Goal: Task Accomplishment & Management: Manage account settings

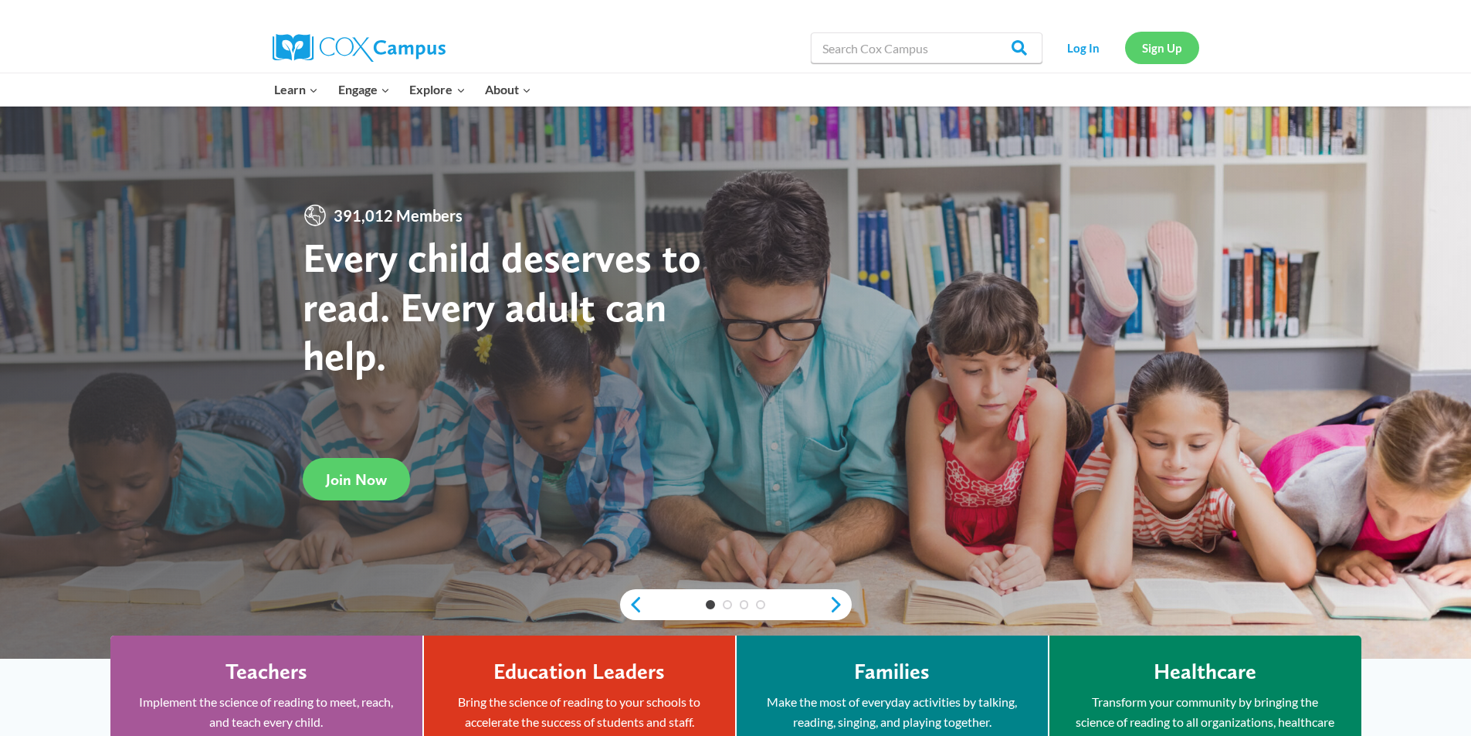
click at [1147, 43] on link "Sign Up" at bounding box center [1162, 48] width 74 height 32
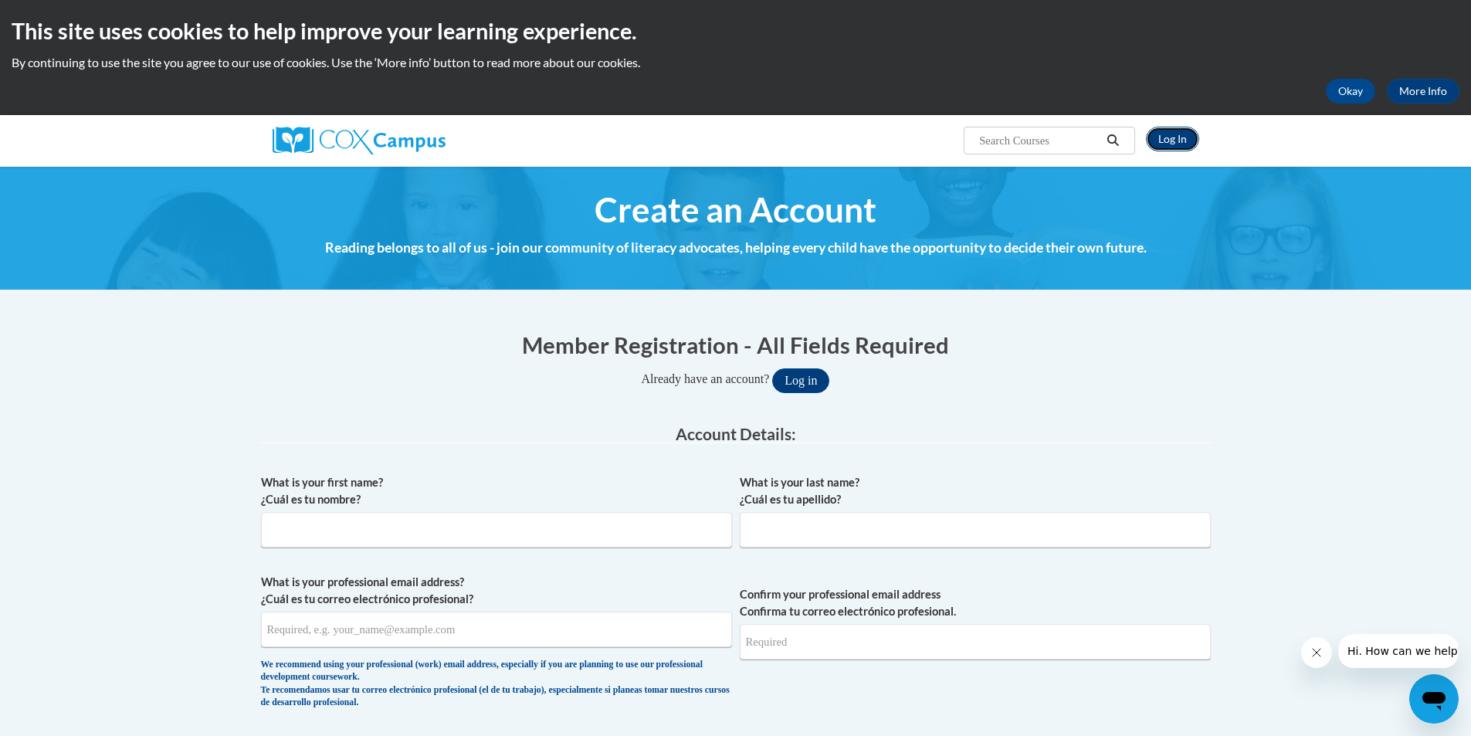
click at [1168, 135] on link "Log In" at bounding box center [1172, 139] width 53 height 25
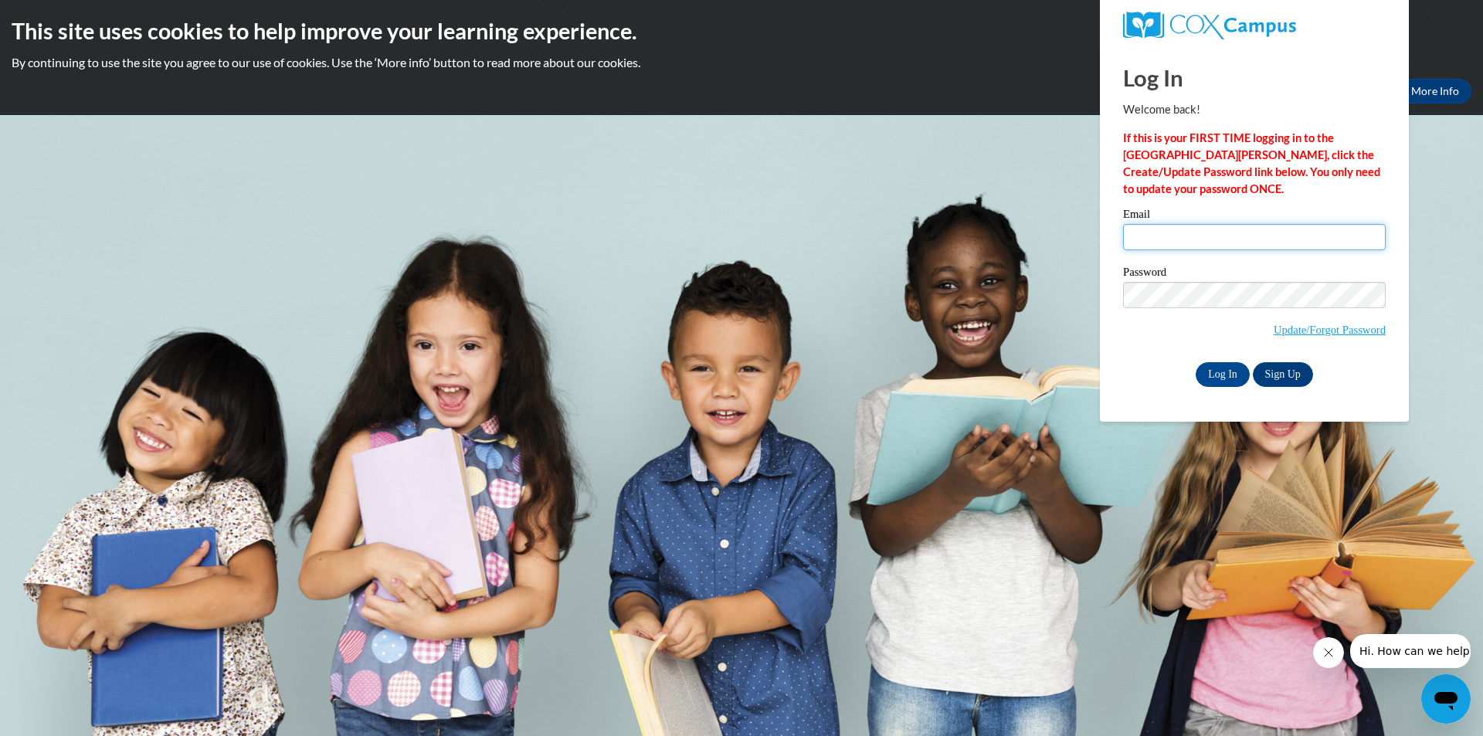
click at [1143, 239] on input "Email" at bounding box center [1254, 237] width 263 height 26
type input "kathymullooly3@gmail.com"
click at [1196, 362] on input "Log In" at bounding box center [1223, 374] width 54 height 25
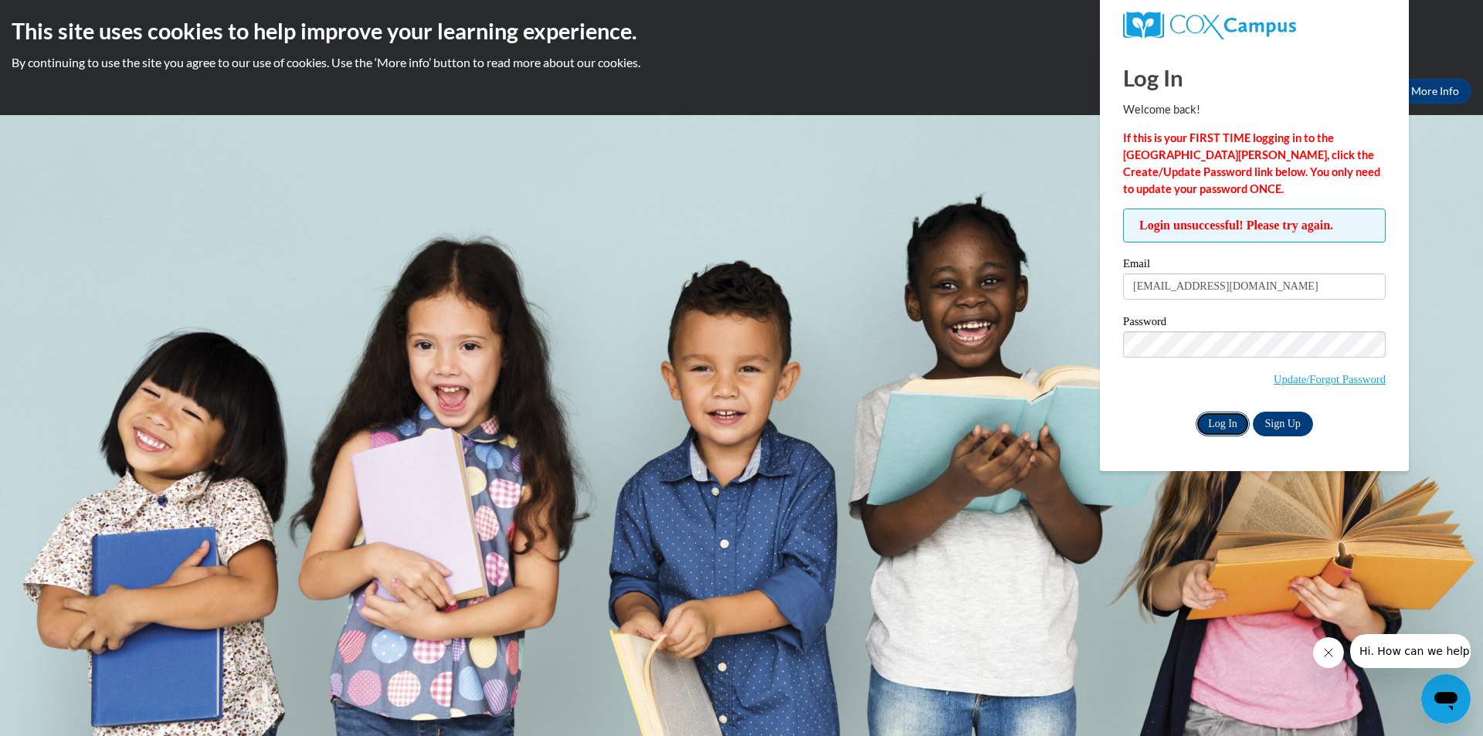
click at [1226, 422] on input "Log In" at bounding box center [1223, 424] width 54 height 25
click at [1229, 419] on input "Log In" at bounding box center [1223, 424] width 54 height 25
